Goal: Feedback & Contribution: Submit feedback/report problem

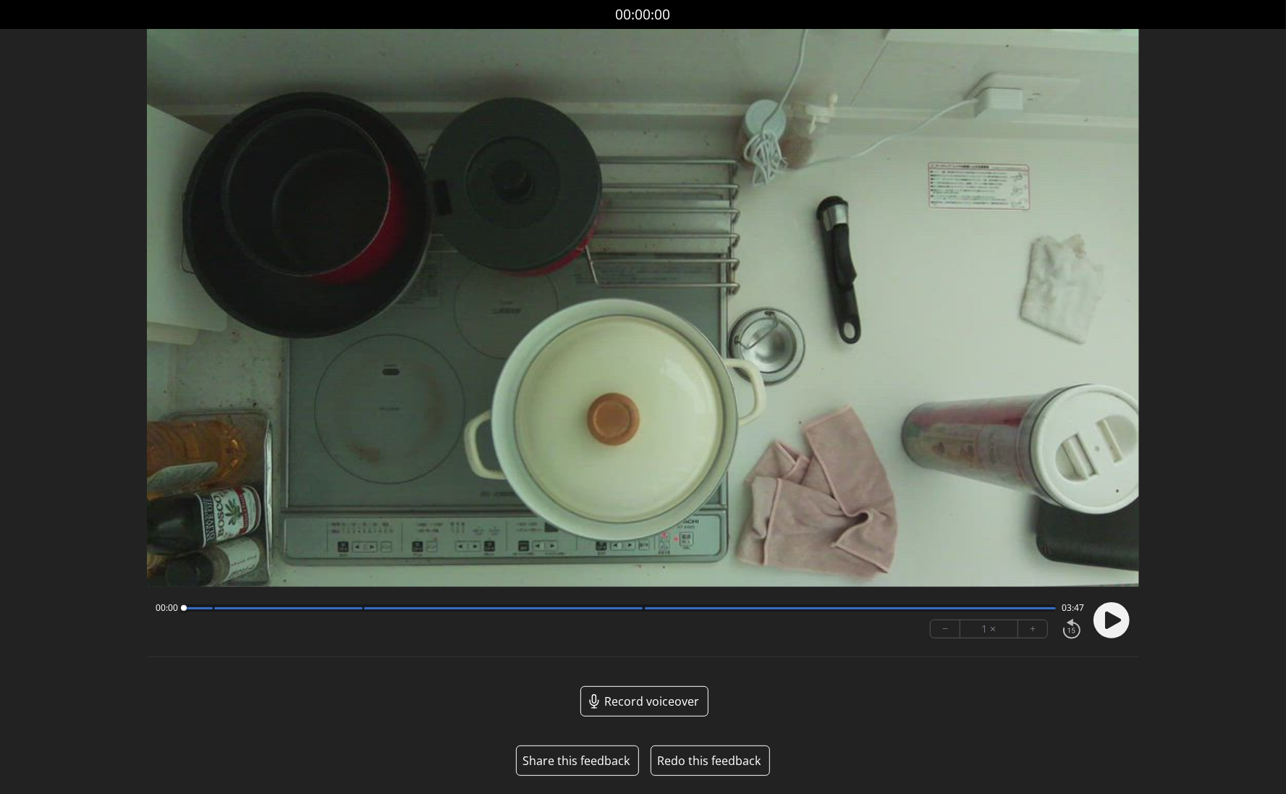
click at [595, 766] on button "Share this feedback" at bounding box center [575, 760] width 107 height 17
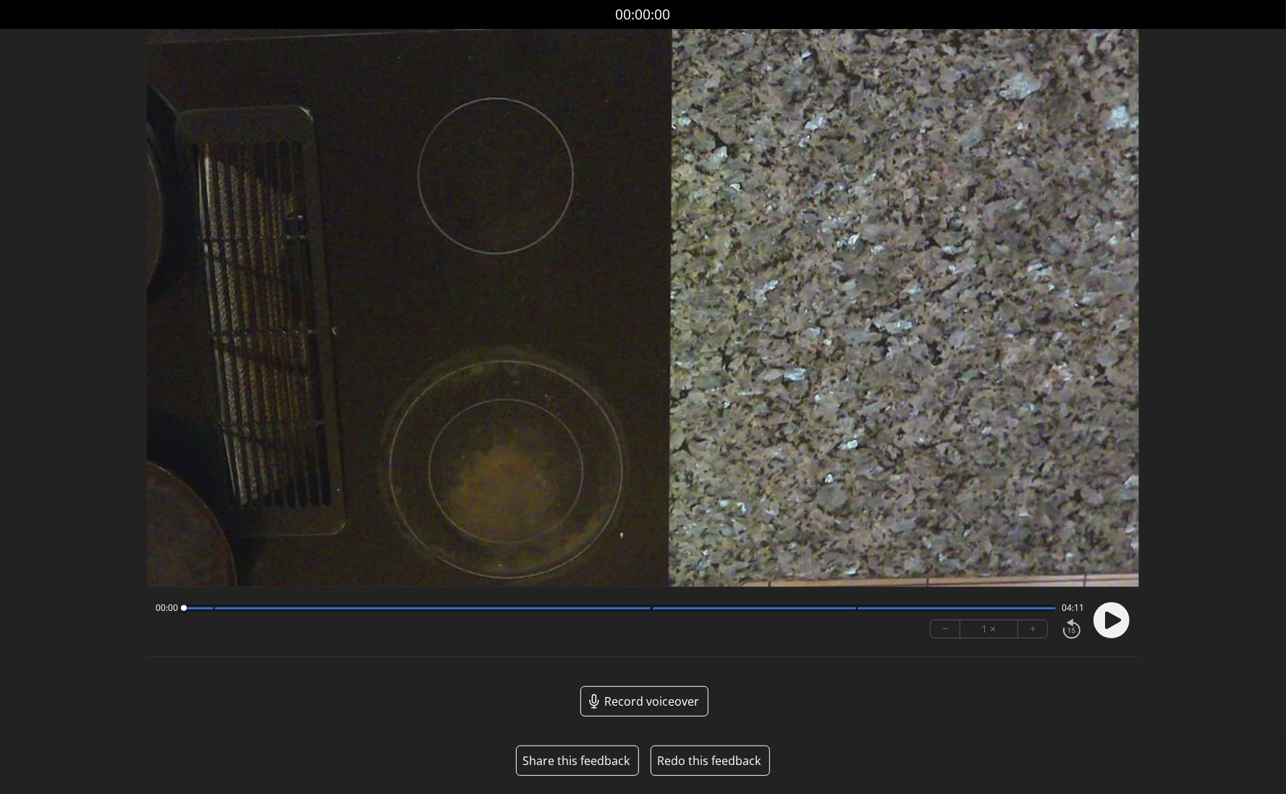
click at [570, 765] on button "Share this feedback" at bounding box center [575, 760] width 107 height 17
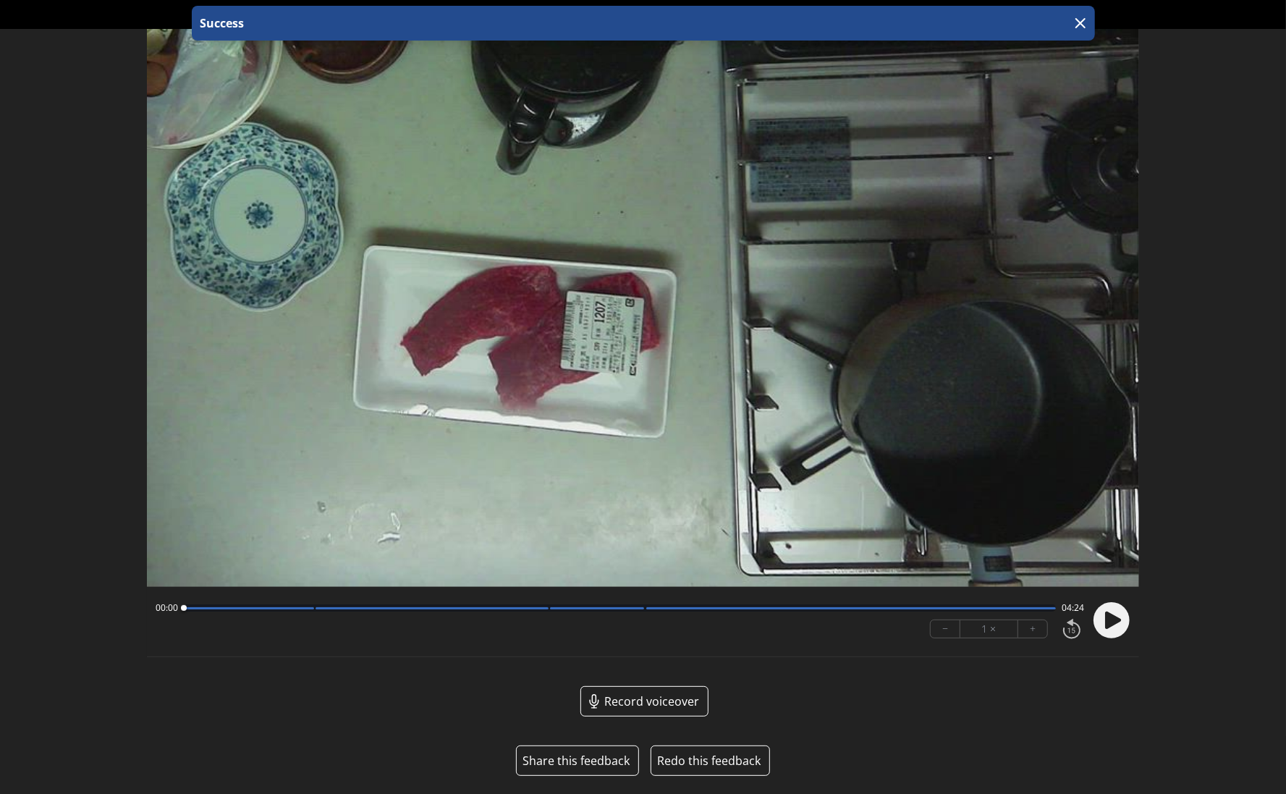
click at [598, 758] on button "Share this feedback" at bounding box center [575, 760] width 107 height 17
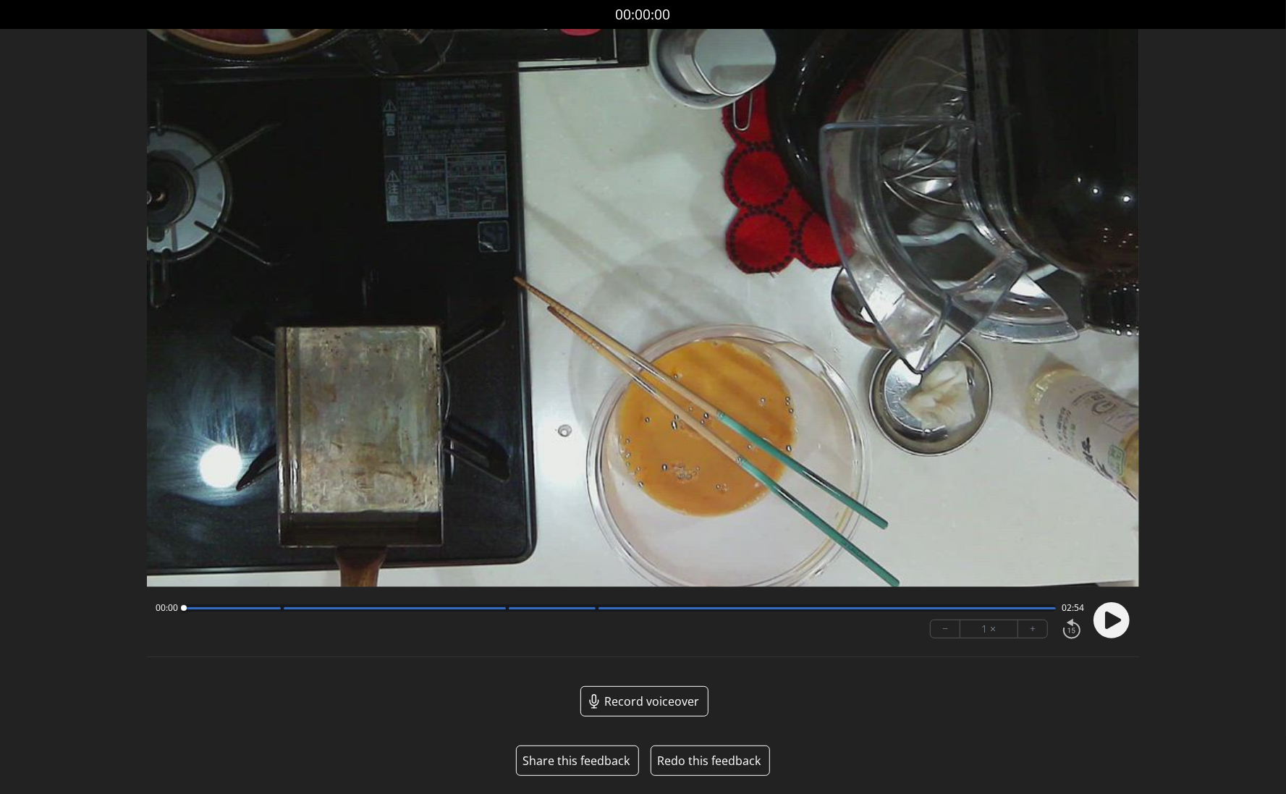
click at [595, 764] on button "Share this feedback" at bounding box center [575, 760] width 107 height 17
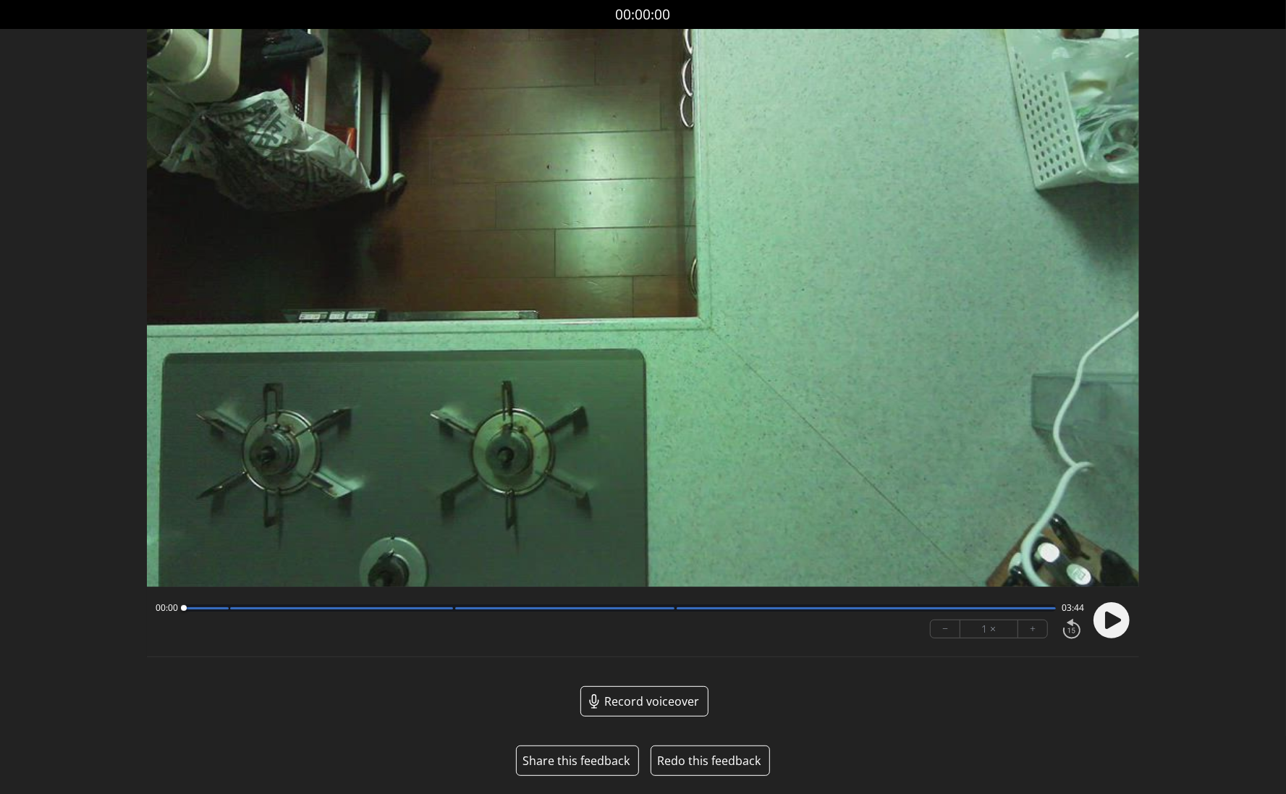
click at [592, 760] on button "Share this feedback" at bounding box center [575, 760] width 107 height 17
